Goal: Complete application form: Complete application form

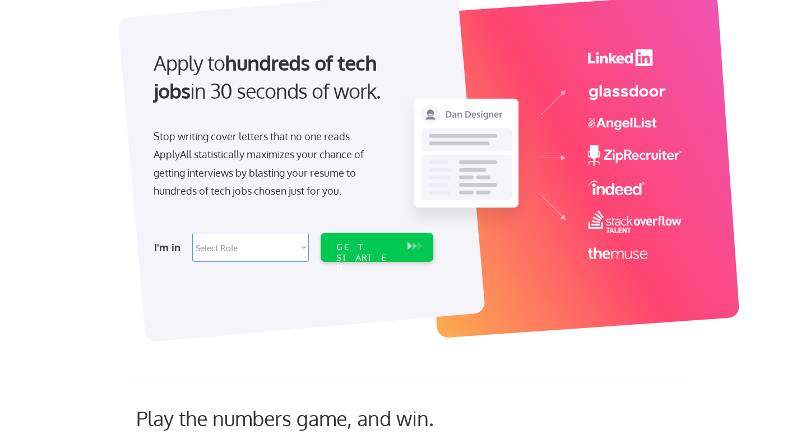
scroll to position [82, 0]
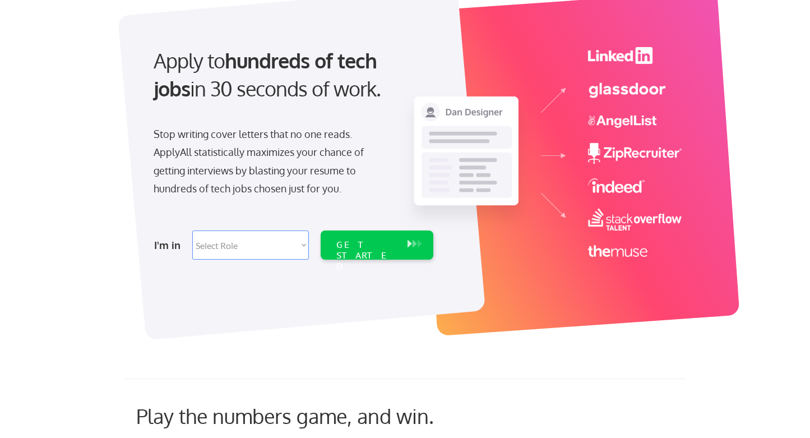
click at [276, 247] on select "Select Role Software Engineering Product Management Customer Success Sales UI/U…" at bounding box center [250, 244] width 117 height 29
select select ""product""
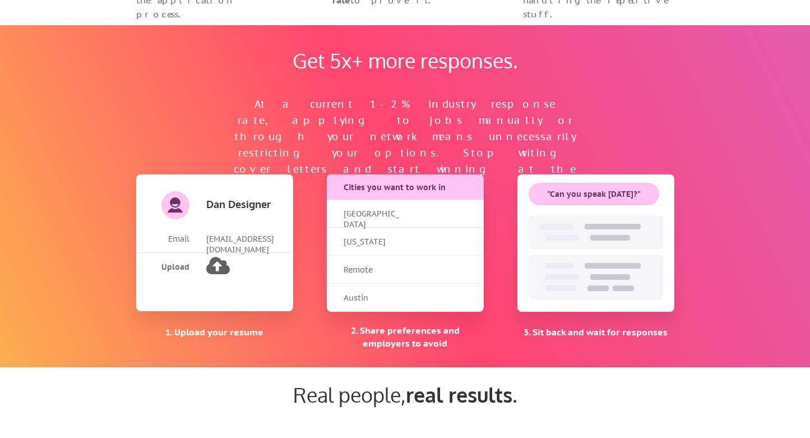
scroll to position [725, 0]
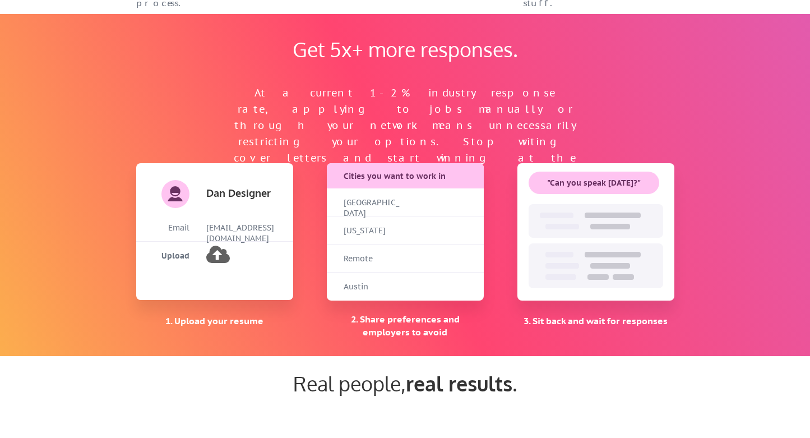
click at [223, 323] on div "1. Upload your resume" at bounding box center [214, 320] width 157 height 12
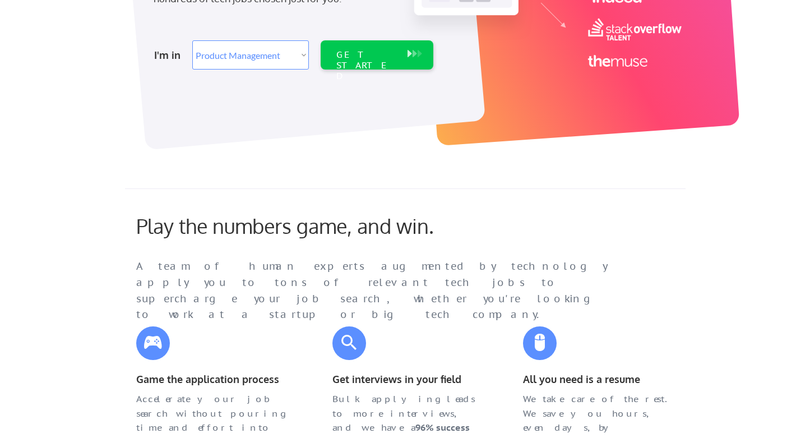
scroll to position [256, 0]
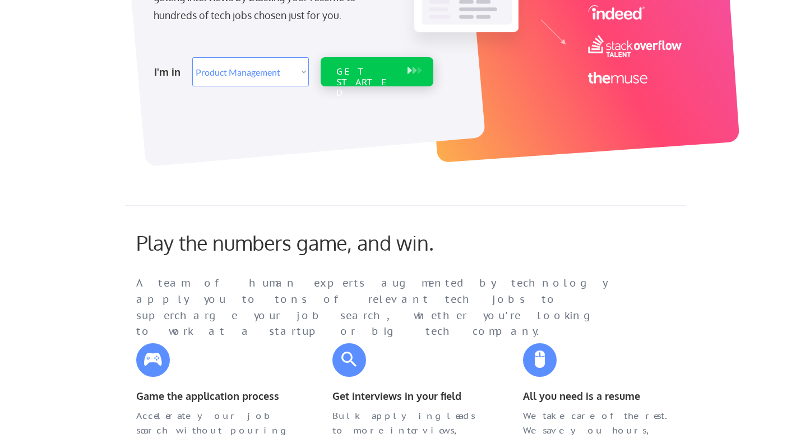
click at [373, 77] on div "GET STARTED" at bounding box center [366, 82] width 60 height 33
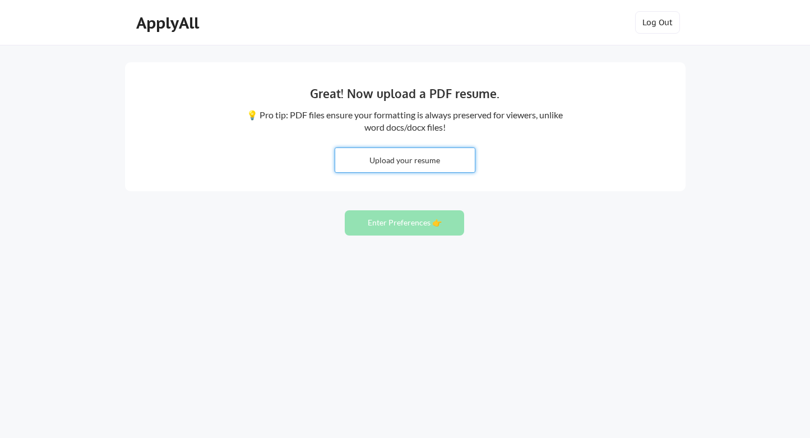
click at [414, 159] on input "file" at bounding box center [405, 160] width 140 height 24
type input "C:\fakepath\Product Manager_Temi Resume (1).pdf"
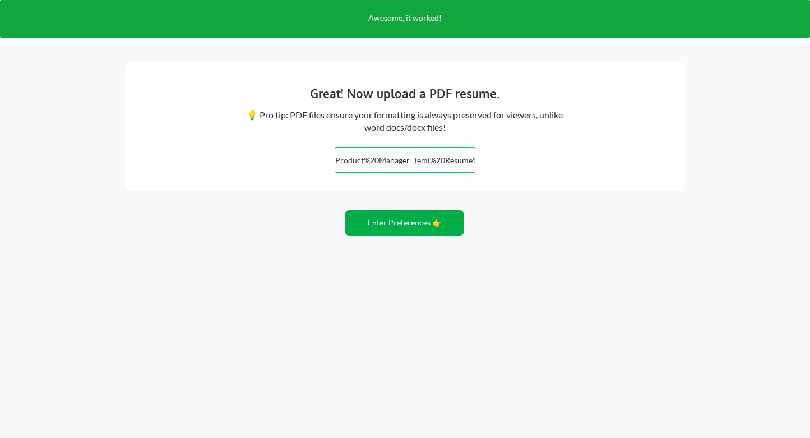
click at [419, 224] on button "Enter Preferences 👉" at bounding box center [404, 222] width 119 height 25
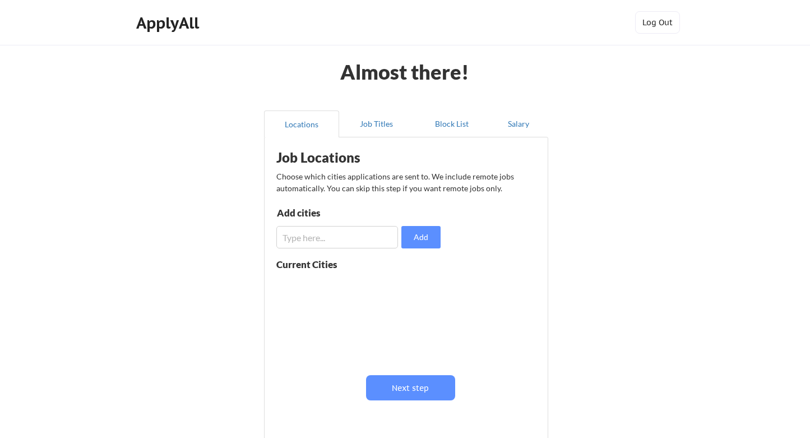
click at [351, 233] on input "input" at bounding box center [337, 237] width 122 height 22
type input "u"
type input "United state"
click at [422, 231] on button "Add" at bounding box center [420, 237] width 39 height 22
click at [332, 235] on input "input" at bounding box center [337, 237] width 122 height 22
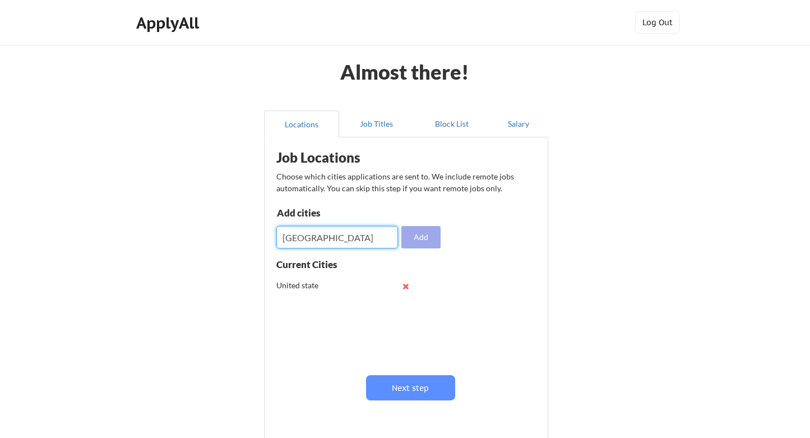
type input "[GEOGRAPHIC_DATA]"
click at [428, 239] on button "Add" at bounding box center [420, 237] width 39 height 22
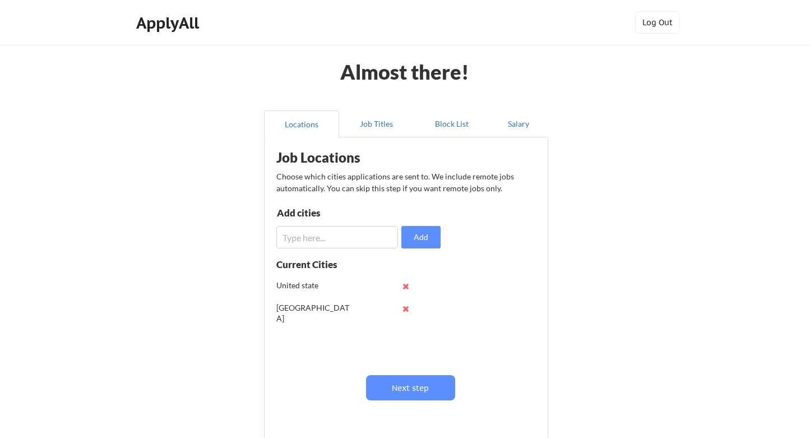
click at [289, 237] on input "input" at bounding box center [337, 237] width 122 height 22
type input "Unted Kingdom"
click at [413, 238] on button "Add" at bounding box center [420, 237] width 39 height 22
click at [411, 393] on button "Next step" at bounding box center [410, 387] width 89 height 25
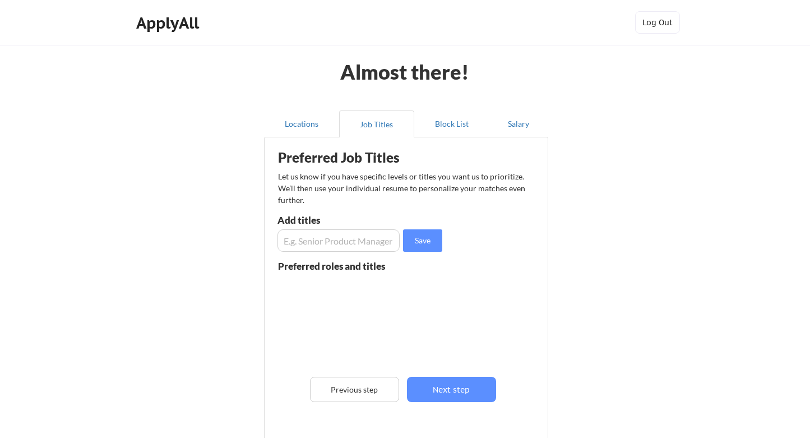
click at [317, 235] on input "input" at bounding box center [338, 240] width 122 height 22
click at [309, 235] on input "input" at bounding box center [338, 240] width 122 height 22
click at [341, 241] on input "input" at bounding box center [338, 240] width 122 height 22
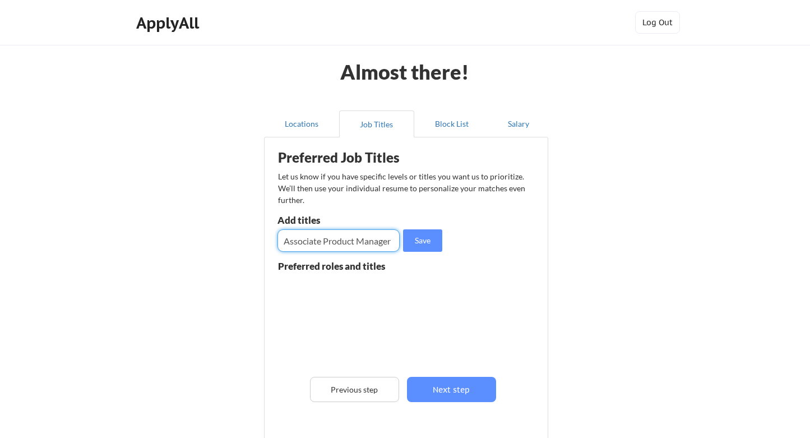
drag, startPoint x: 323, startPoint y: 240, endPoint x: 249, endPoint y: 239, distance: 74.0
click at [249, 240] on div "Almost there! Locations Job Titles Block List Salary Preferred Job Titles Let u…" at bounding box center [405, 284] width 810 height 569
type input "Product Manager"
click at [422, 243] on button "Save" at bounding box center [422, 240] width 39 height 22
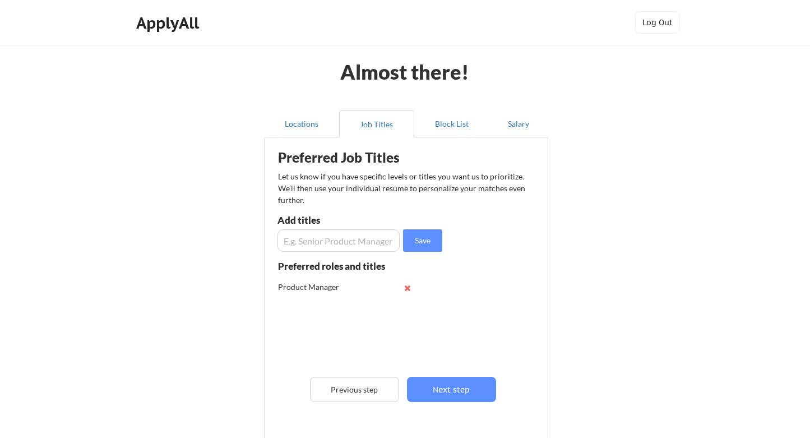
click at [336, 240] on input "input" at bounding box center [338, 240] width 122 height 22
type input "Associate product manager"
click at [421, 244] on button "Save" at bounding box center [422, 240] width 39 height 22
click at [347, 244] on input "input" at bounding box center [338, 240] width 122 height 22
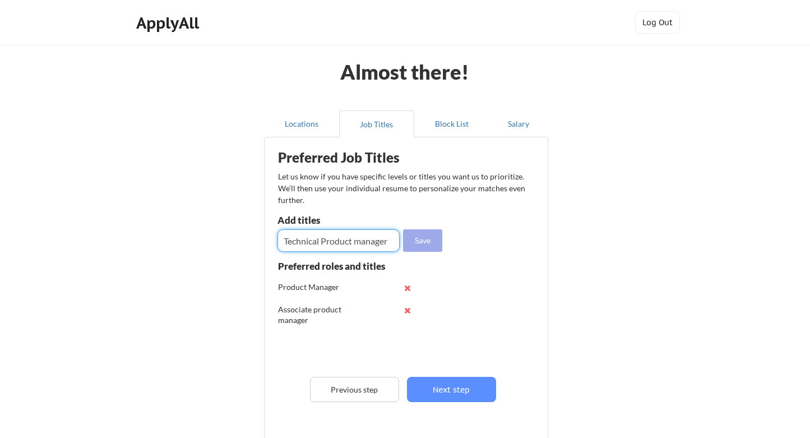
type input "Technical Product manager"
click at [422, 242] on button "Save" at bounding box center [422, 240] width 39 height 22
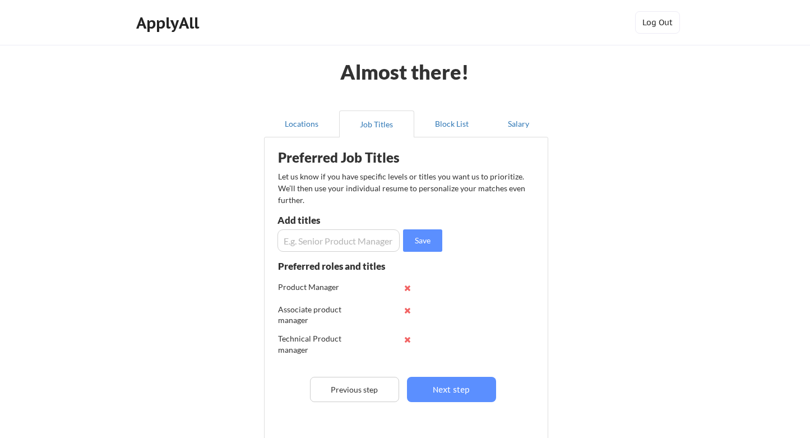
click at [429, 373] on div "Preferred Job Titles Let us know if you have specific levels or titles you want…" at bounding box center [408, 299] width 276 height 312
click at [428, 382] on button "Next step" at bounding box center [451, 389] width 89 height 25
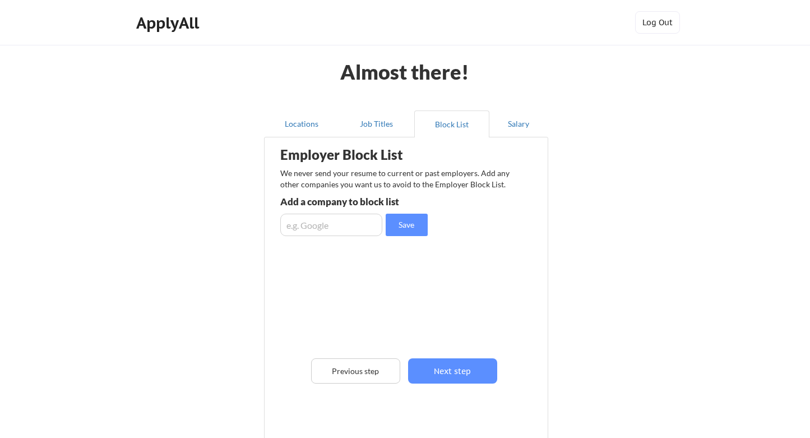
click at [341, 231] on input "input" at bounding box center [331, 225] width 102 height 22
type input "none"
click at [411, 223] on button "Save" at bounding box center [407, 225] width 42 height 22
click at [441, 374] on button "Next step" at bounding box center [452, 370] width 89 height 25
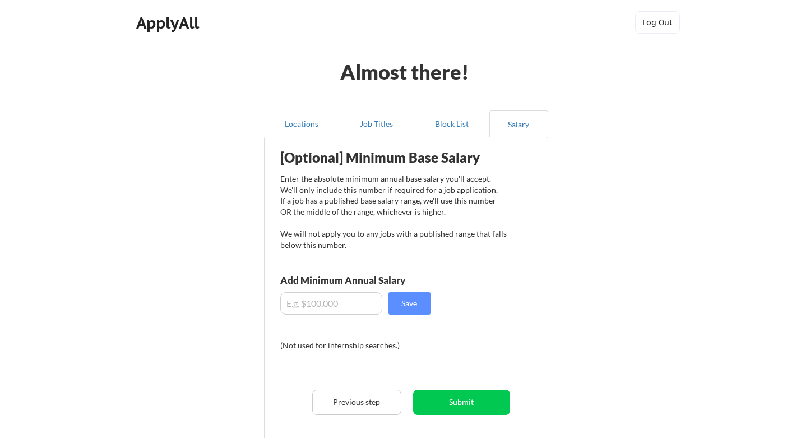
click at [306, 303] on input "input" at bounding box center [331, 303] width 102 height 22
type input "$80,000"
click at [405, 311] on button "Save" at bounding box center [409, 303] width 42 height 22
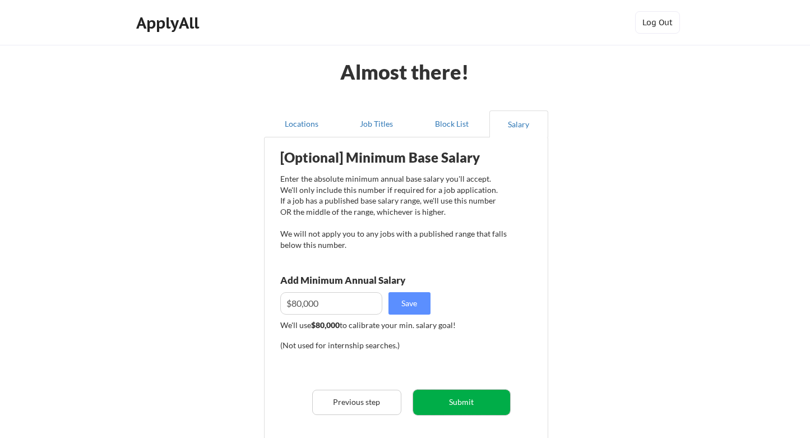
click at [448, 406] on button "Submit" at bounding box center [461, 402] width 97 height 25
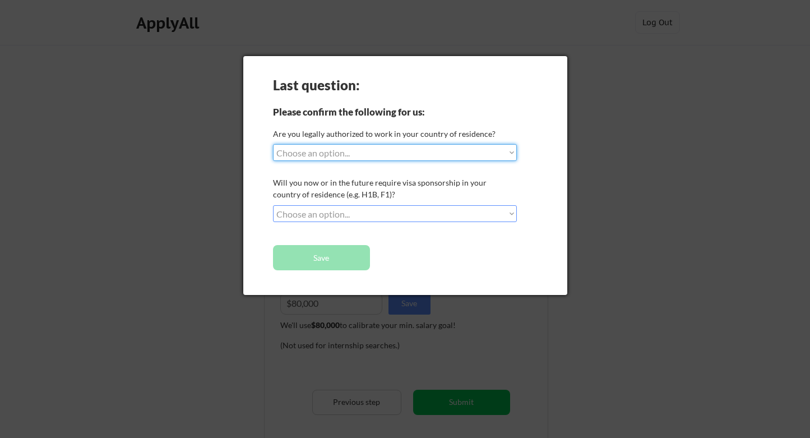
click at [294, 150] on select "Choose an option... Yes, I am a [DEMOGRAPHIC_DATA] Citizen Yes, I am a [DEMOGRA…" at bounding box center [395, 152] width 244 height 17
select select ""yes__i_am_here_on_a_visa__h1b__opt__etc__""
click at [331, 210] on select "Choose an option... No, I will not need sponsorship Yes, I will need sponsorship" at bounding box center [395, 213] width 244 height 17
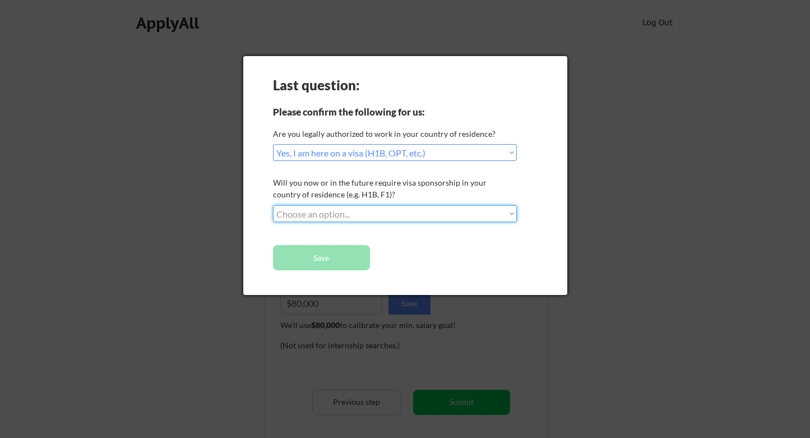
select select ""no__i_will_not_need_sponsorship""
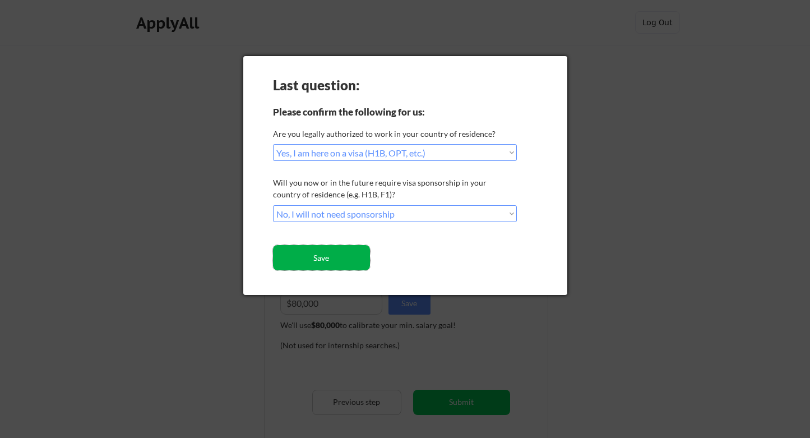
click at [337, 261] on button "Save" at bounding box center [321, 257] width 97 height 25
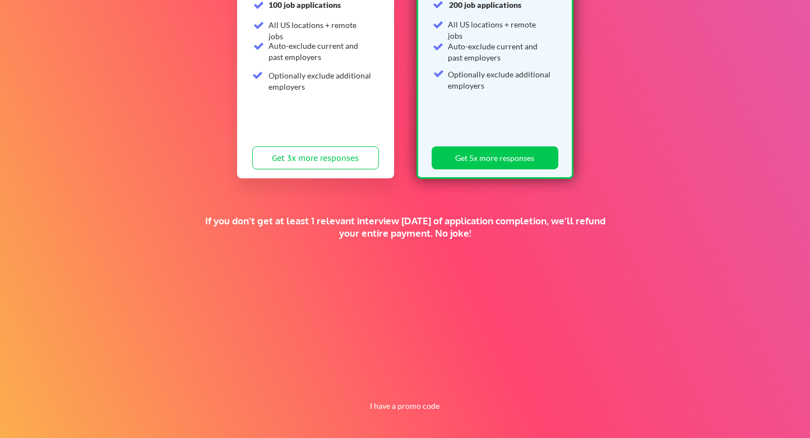
scroll to position [220, 0]
